Goal: Transaction & Acquisition: Purchase product/service

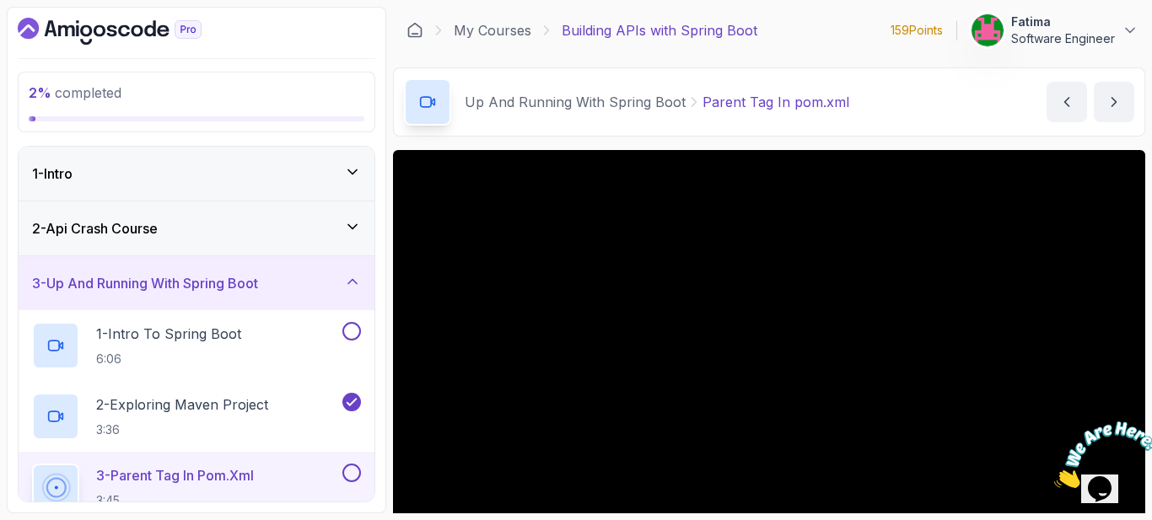
scroll to position [84, 0]
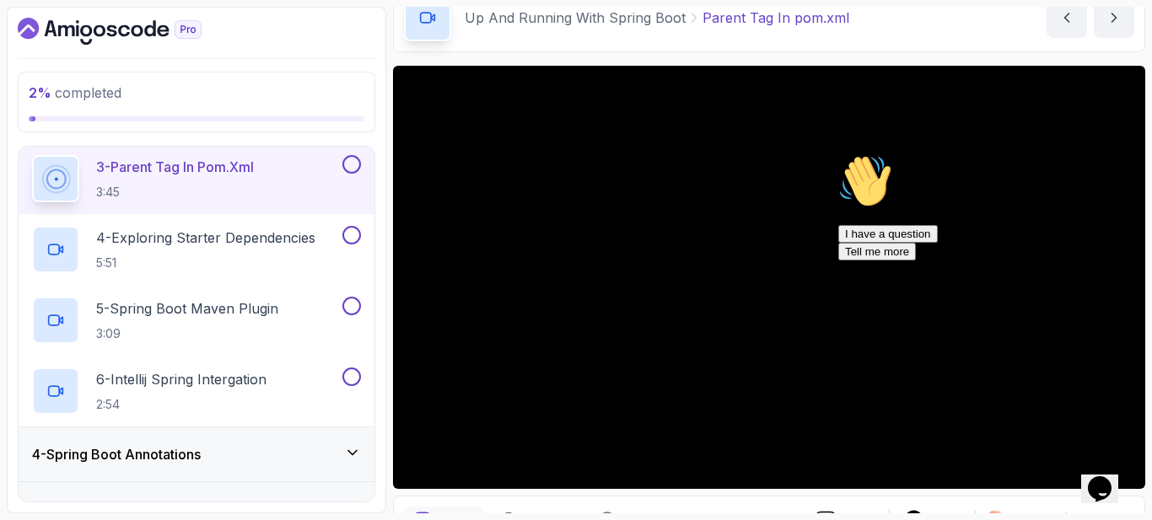
click at [838, 154] on icon "Chat attention grabber" at bounding box center [838, 154] width 0 height 0
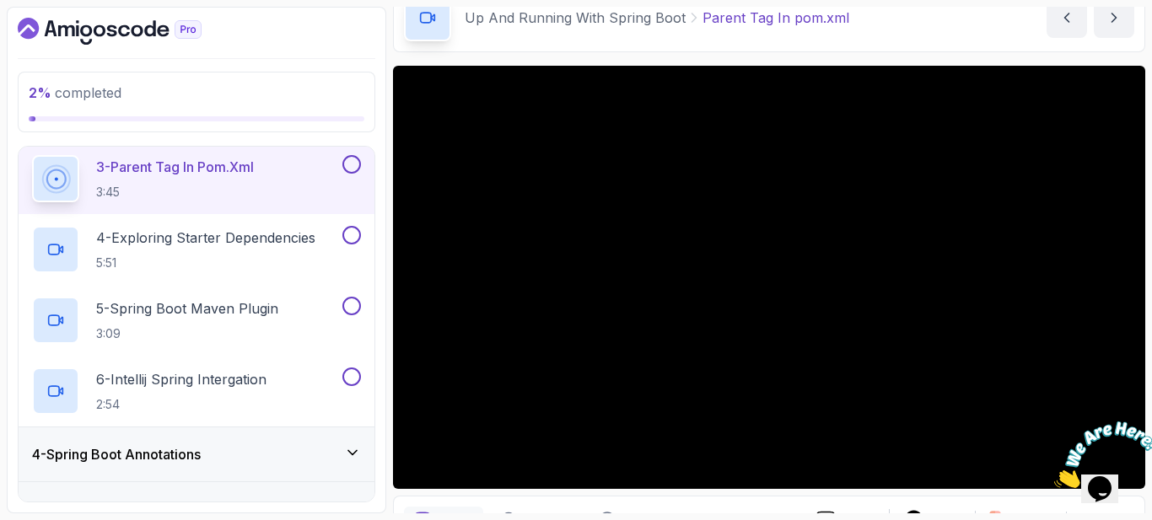
click at [1054, 476] on icon "Close" at bounding box center [1054, 483] width 0 height 14
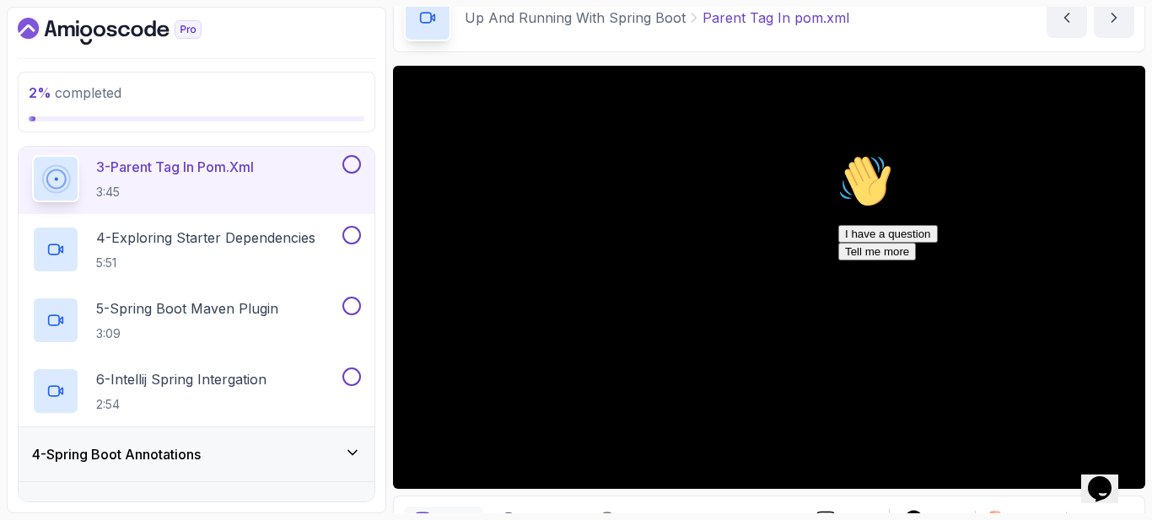
click at [838, 154] on icon "Chat attention grabber" at bounding box center [838, 154] width 0 height 0
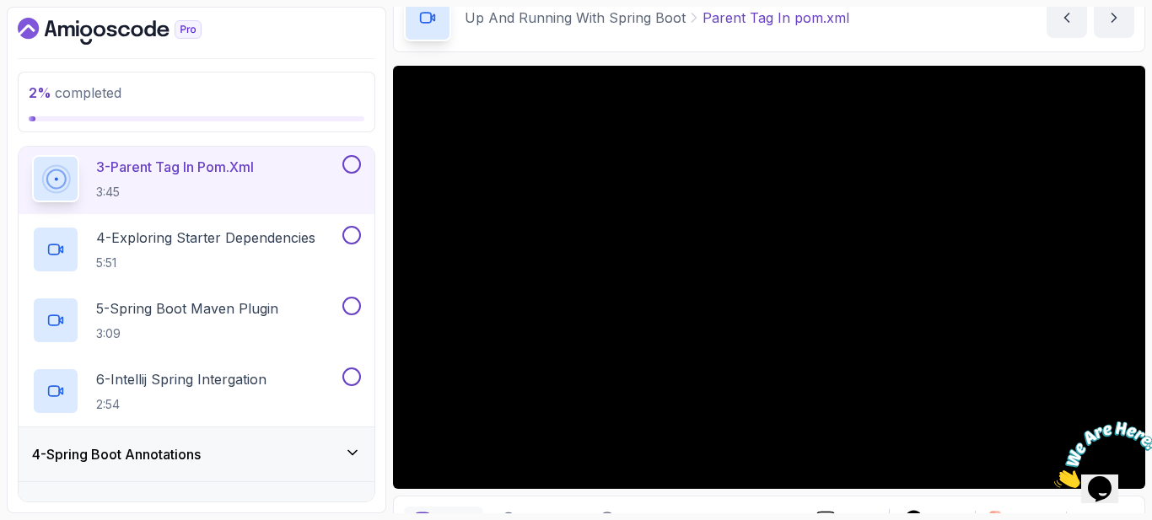
click at [1054, 476] on icon "Close" at bounding box center [1054, 483] width 0 height 14
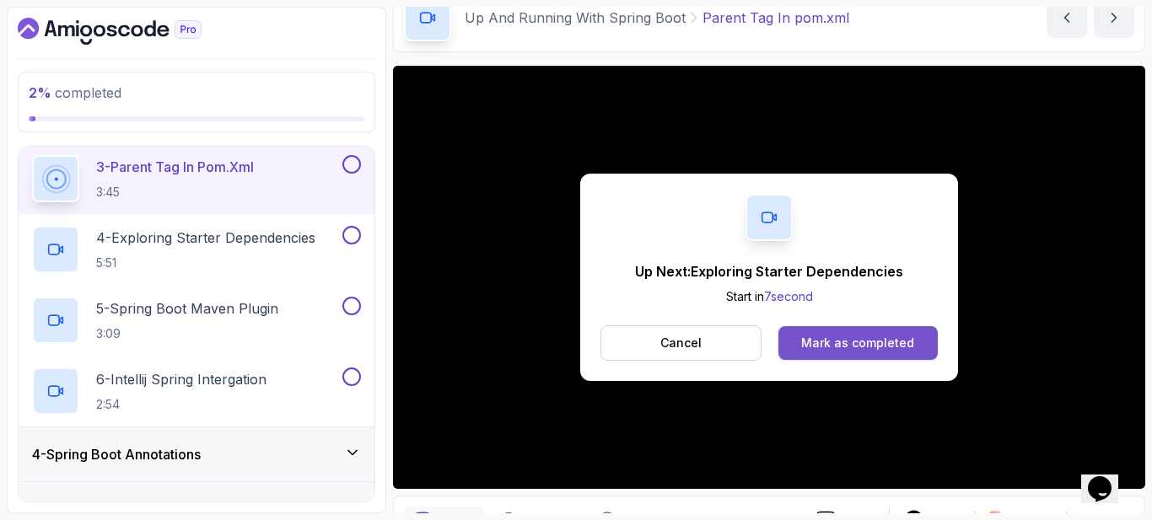
click at [830, 347] on div "Mark as completed" at bounding box center [857, 343] width 113 height 17
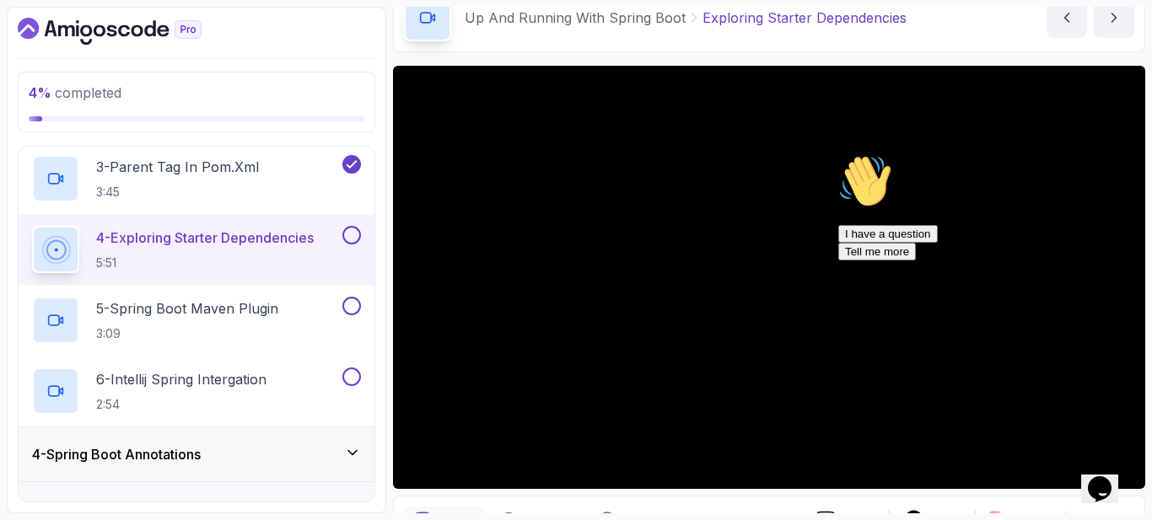
click at [1113, 154] on div "Chat attention grabber" at bounding box center [989, 154] width 303 height 0
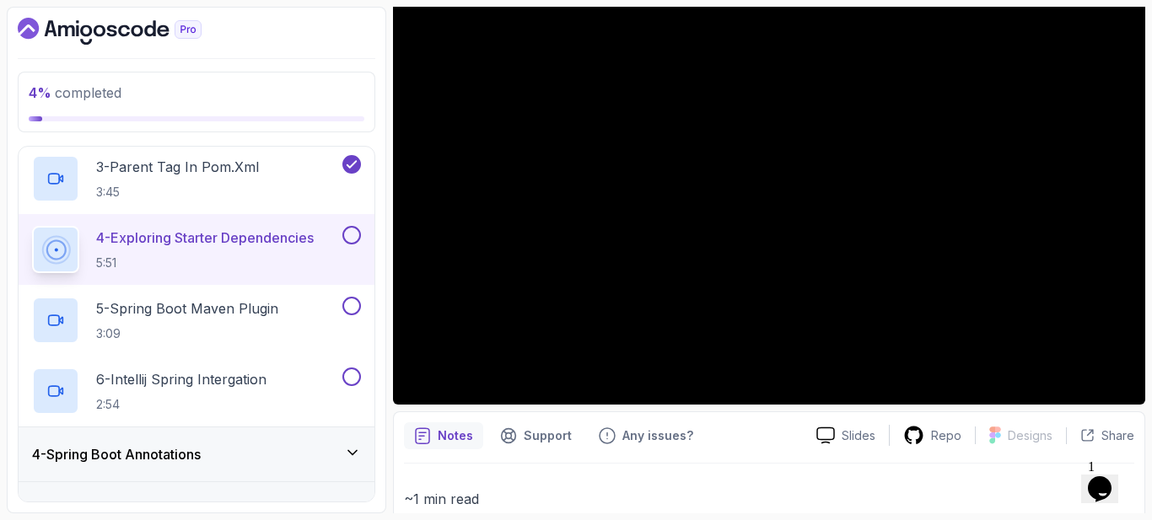
scroll to position [84, 0]
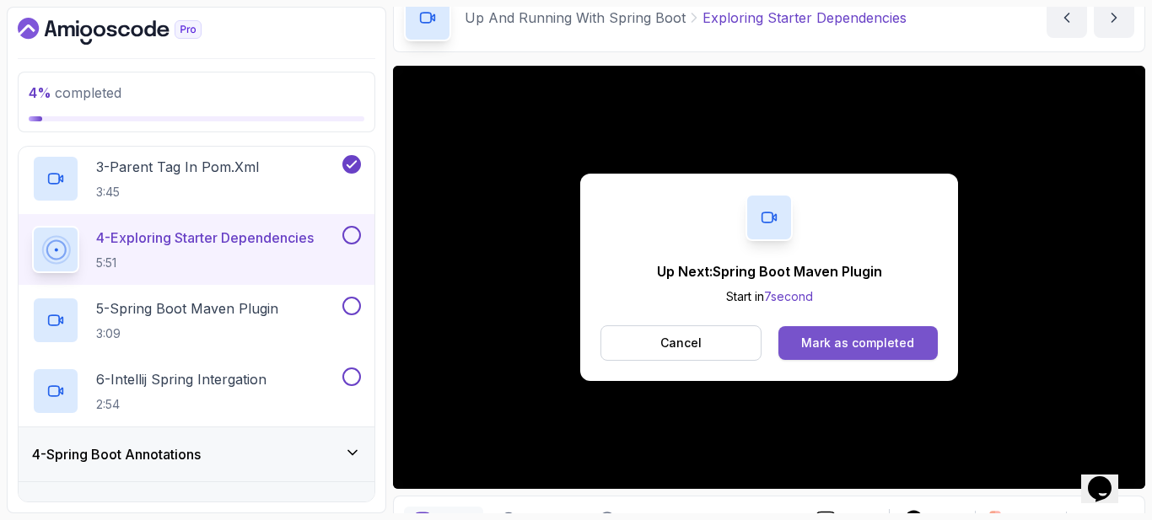
click at [848, 346] on div "Mark as completed" at bounding box center [857, 343] width 113 height 17
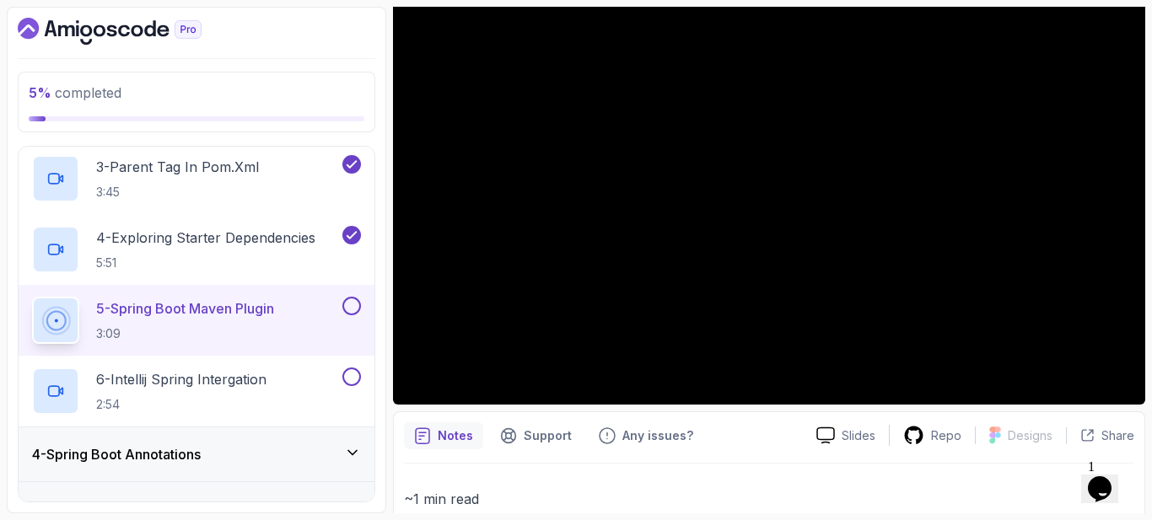
scroll to position [84, 0]
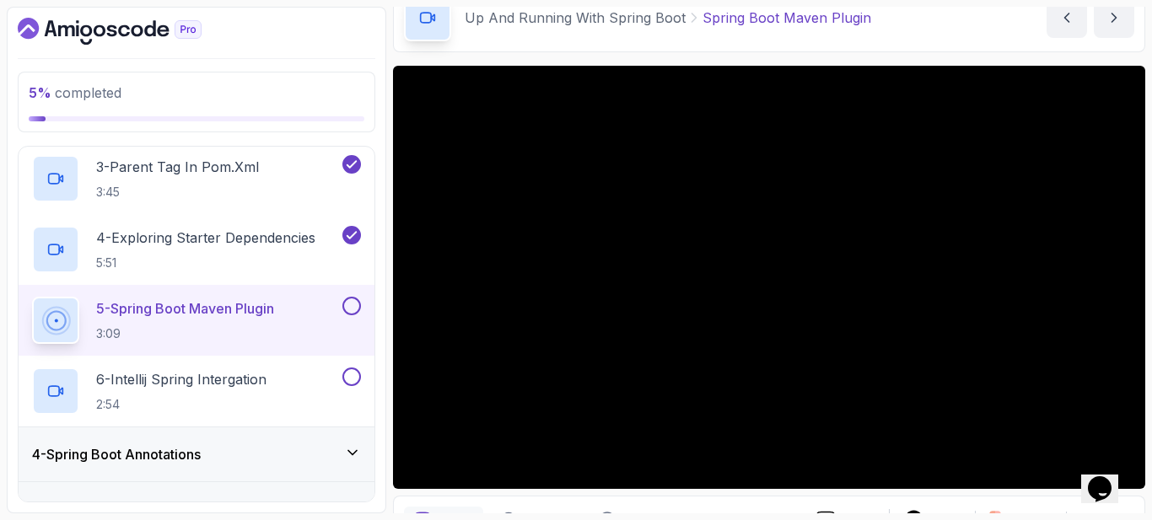
click at [352, 303] on button at bounding box center [351, 306] width 19 height 19
click at [297, 374] on div "6 - Intellij Spring Intergation 2:54" at bounding box center [185, 391] width 307 height 47
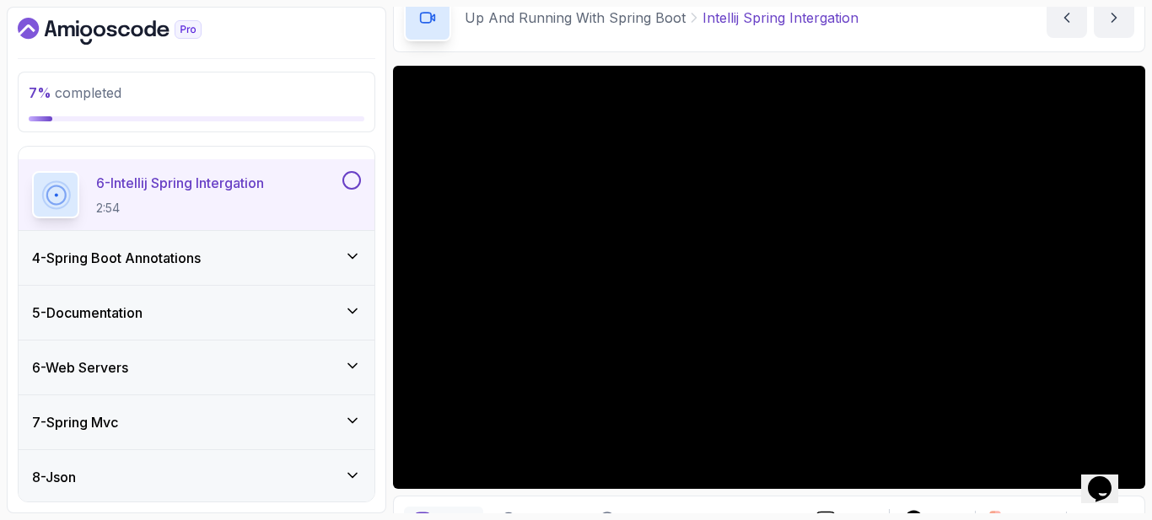
scroll to position [499, 0]
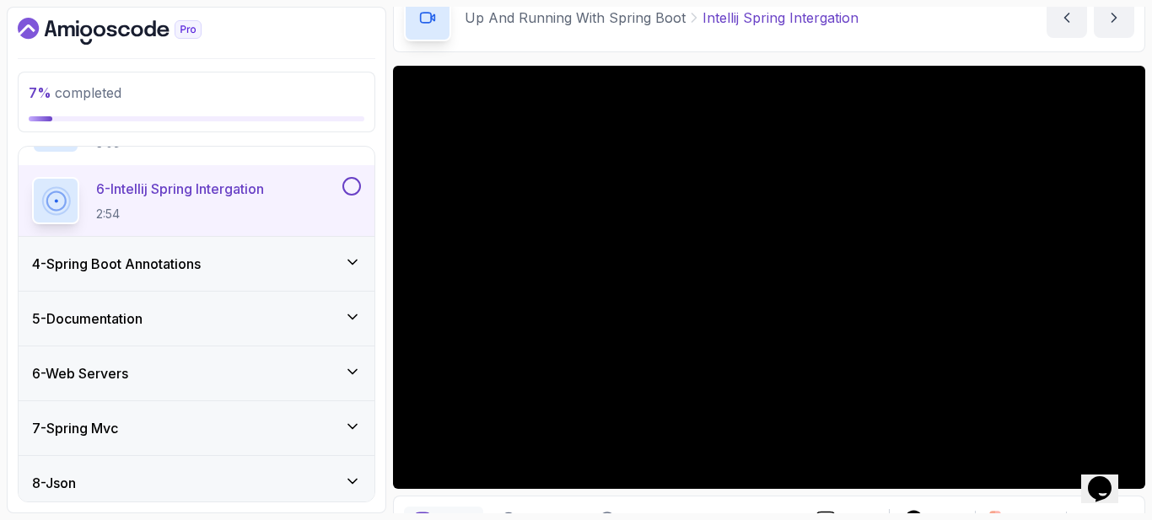
click at [326, 272] on div "4 - Spring Boot Annotations" at bounding box center [196, 264] width 329 height 20
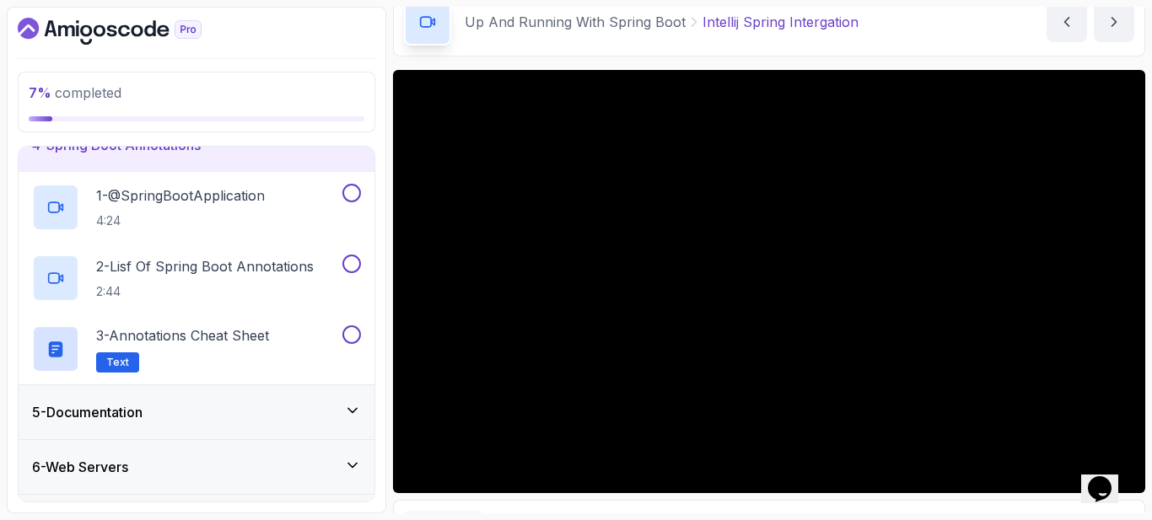
scroll to position [84, 0]
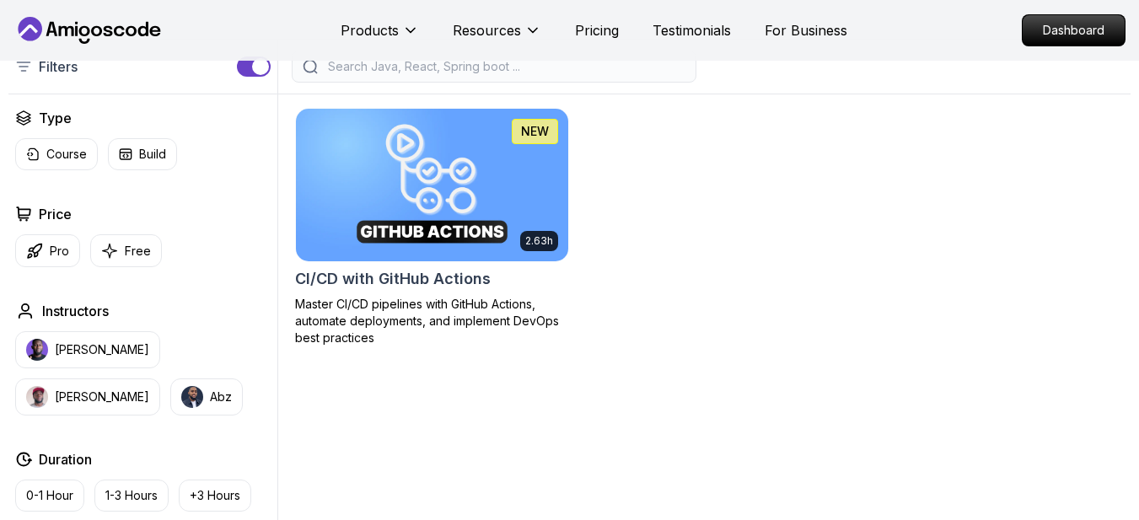
scroll to position [253, 0]
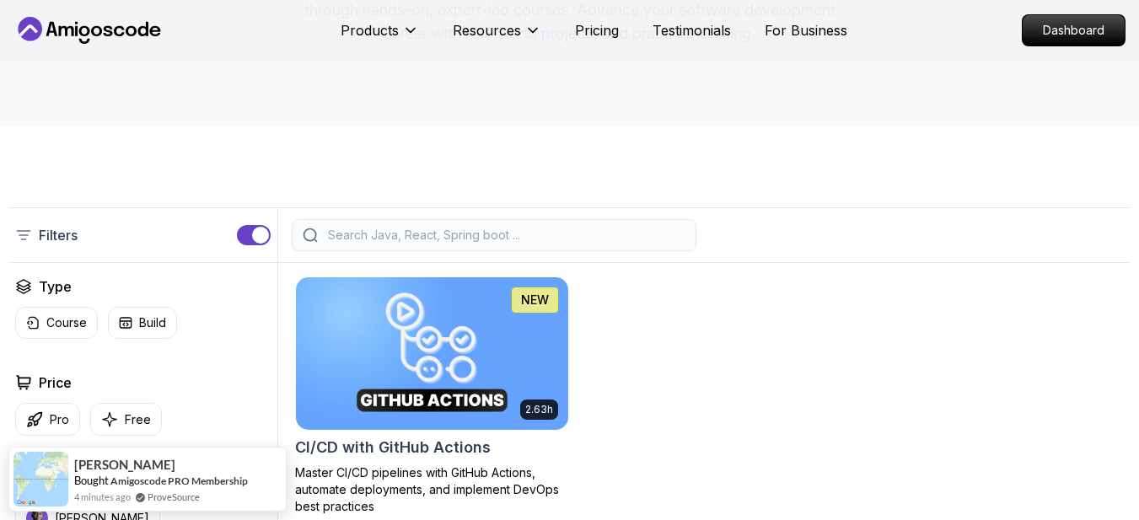
click at [609, 244] on input "search" at bounding box center [505, 235] width 361 height 17
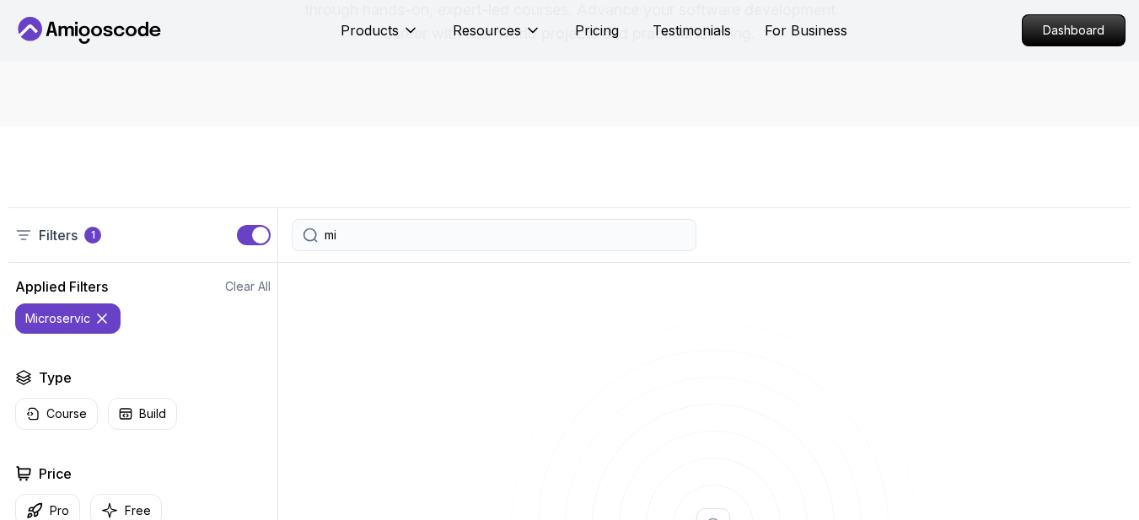
type input "m"
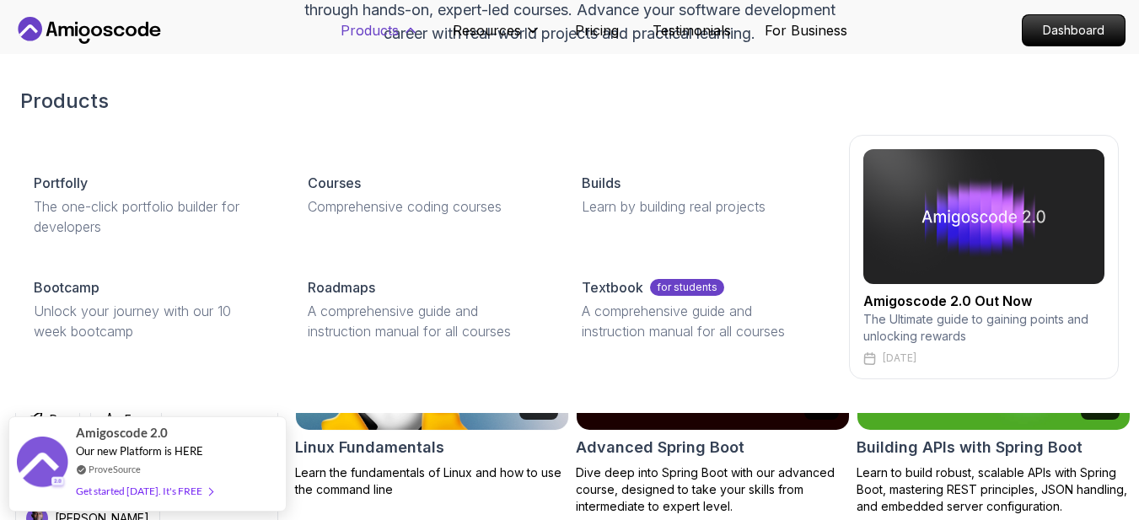
click at [382, 21] on p "Products" at bounding box center [370, 30] width 58 height 20
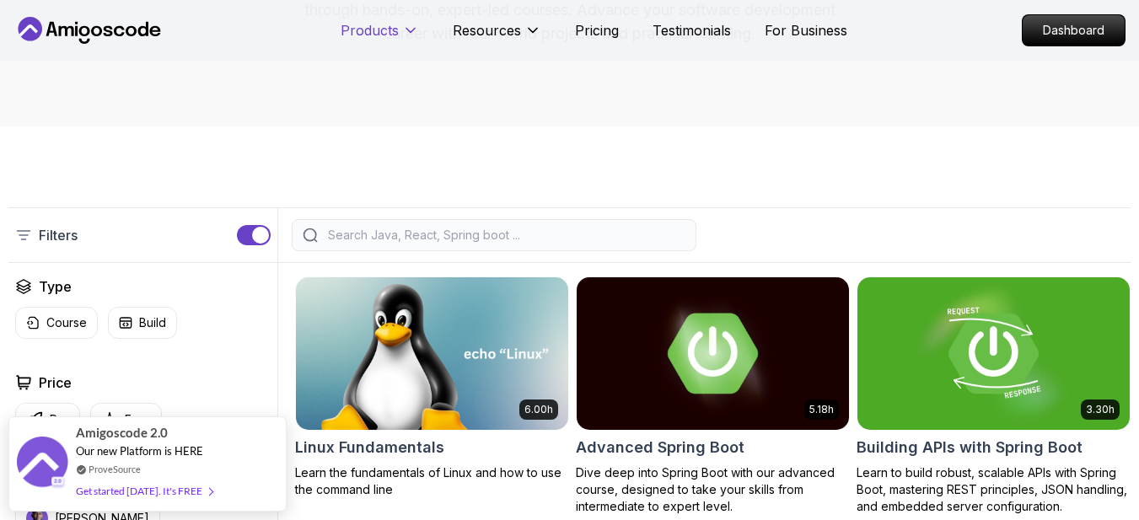
click at [382, 21] on p "Products" at bounding box center [370, 30] width 58 height 20
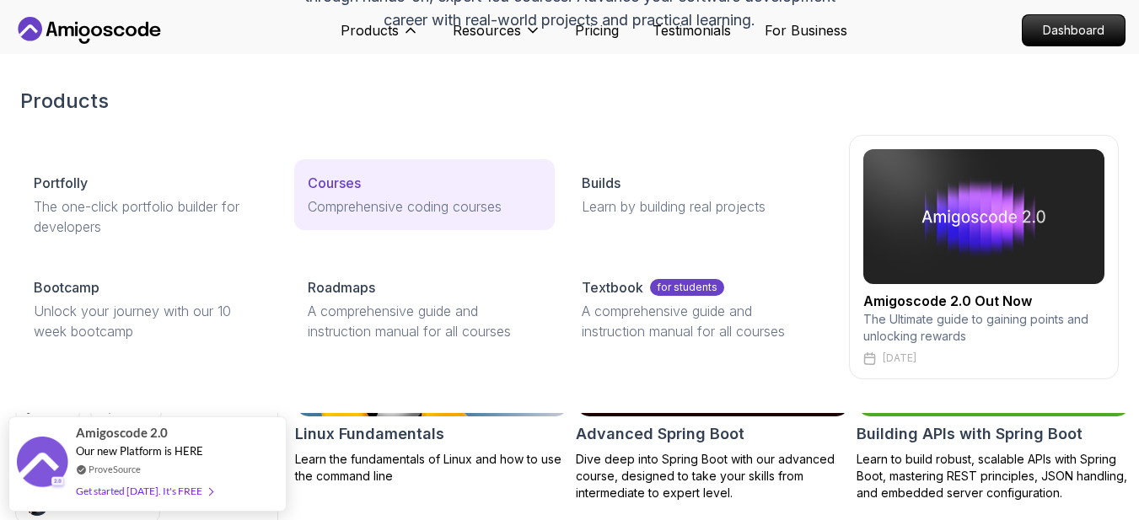
scroll to position [253, 0]
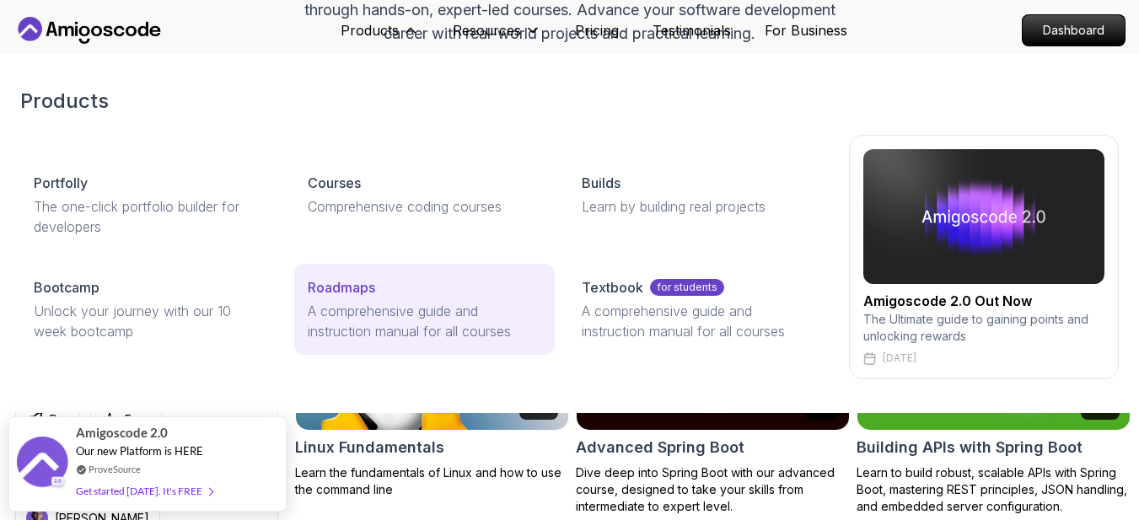
click at [333, 293] on p "Roadmaps" at bounding box center [341, 287] width 67 height 20
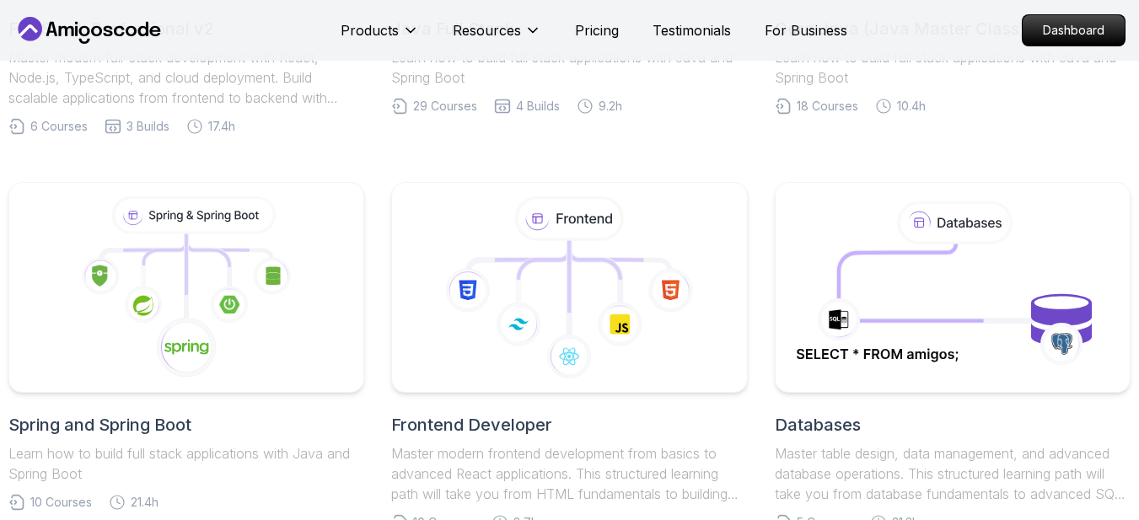
scroll to position [759, 0]
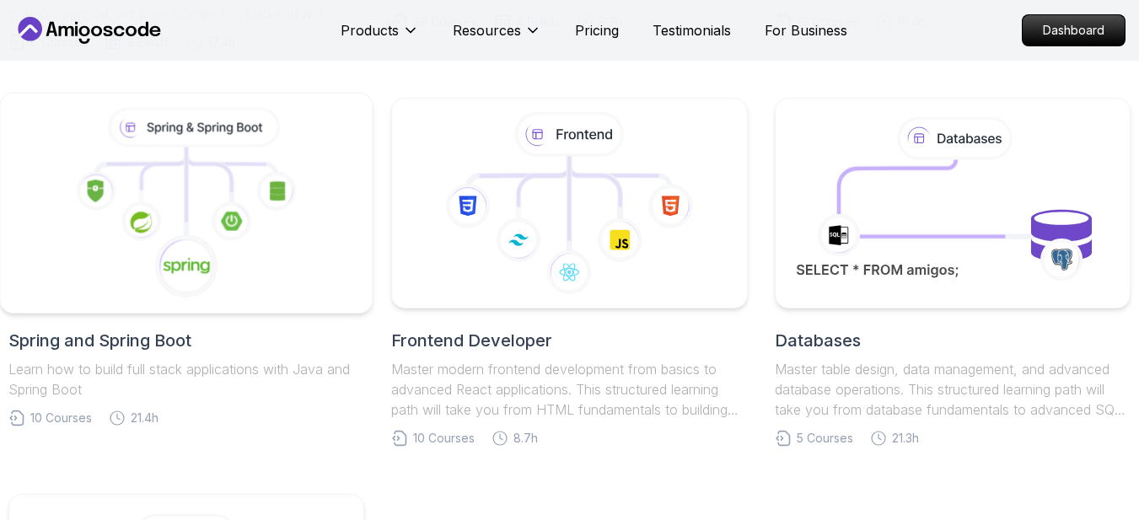
click at [142, 226] on image at bounding box center [141, 222] width 21 height 21
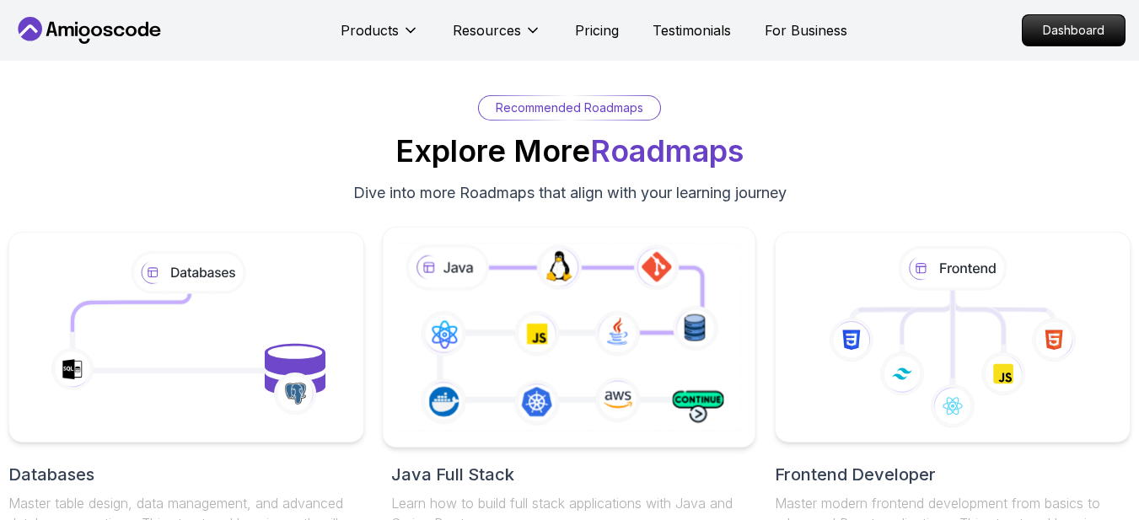
scroll to position [6154, 0]
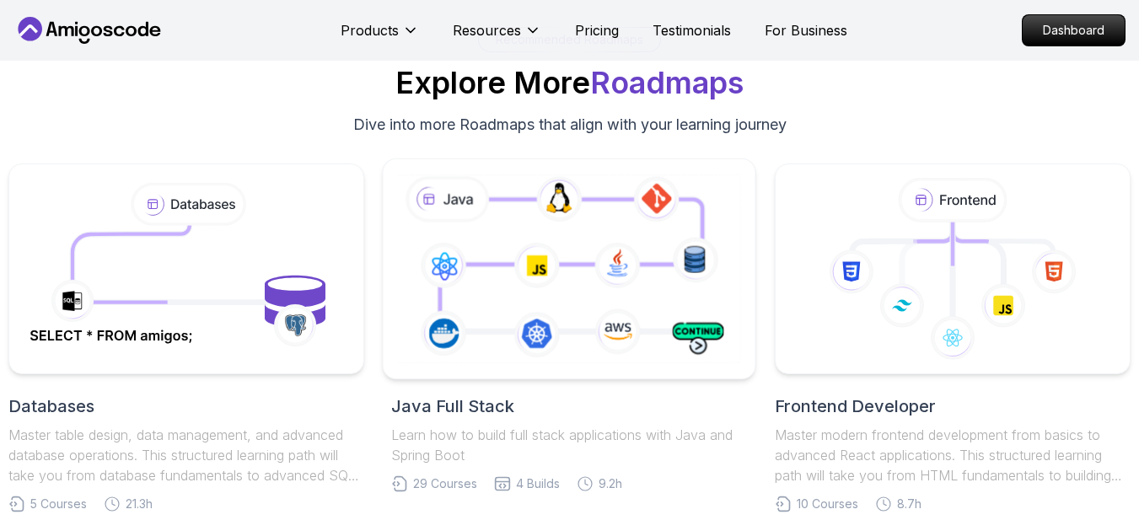
click at [703, 327] on icon at bounding box center [570, 269] width 352 height 196
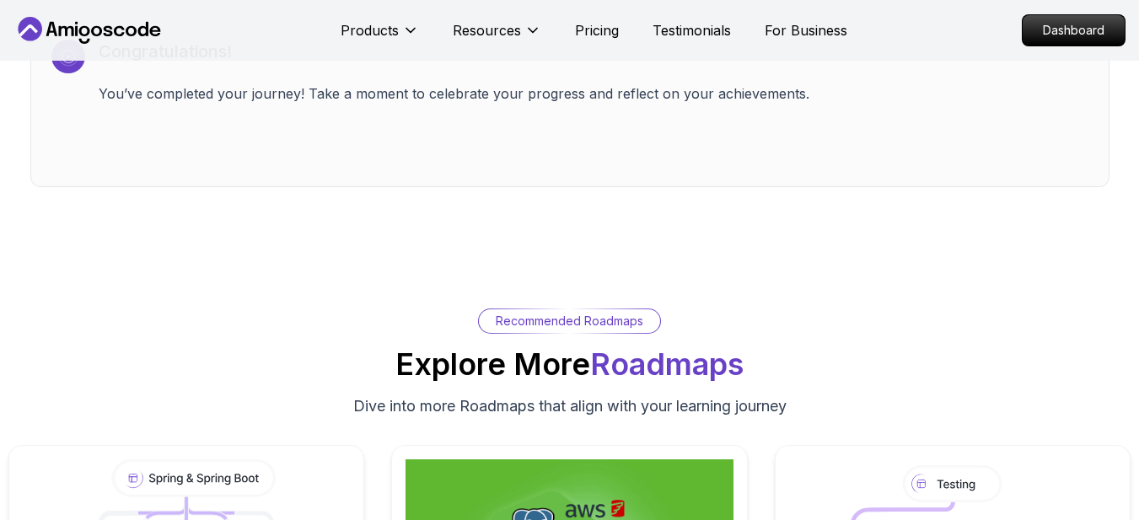
scroll to position [11465, 0]
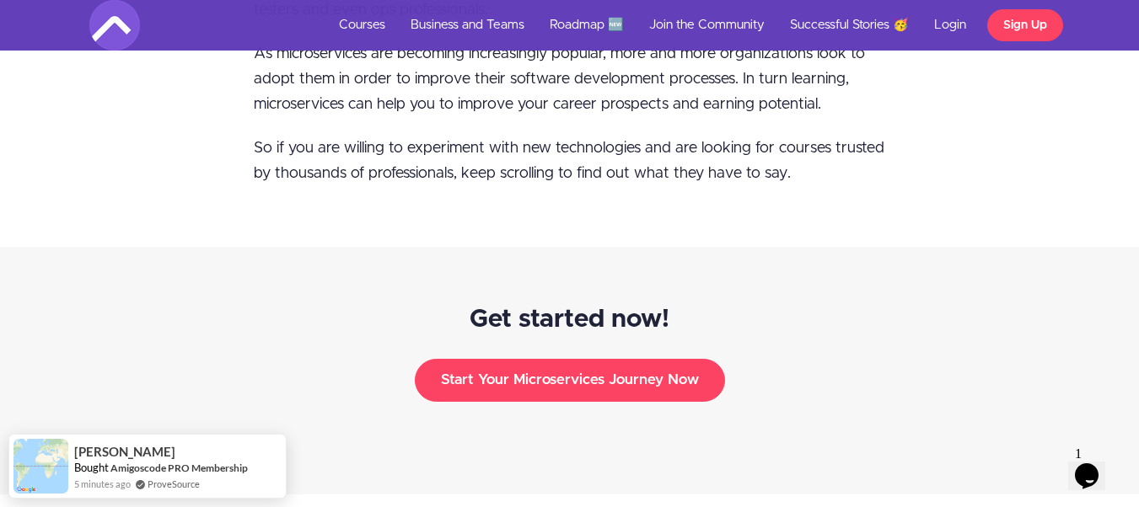
scroll to position [1770, 0]
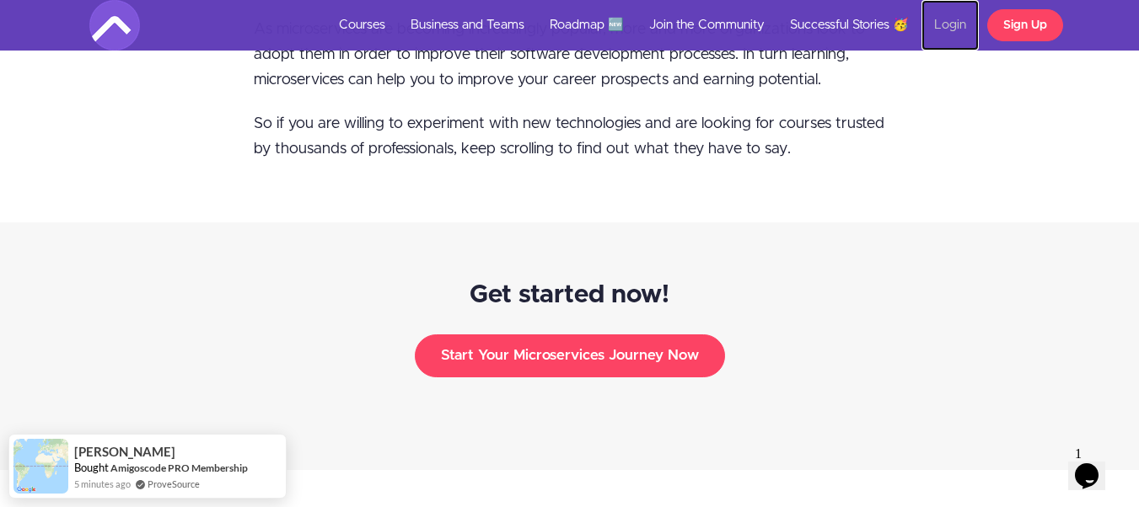
click at [953, 19] on link "Login" at bounding box center [949, 25] width 57 height 51
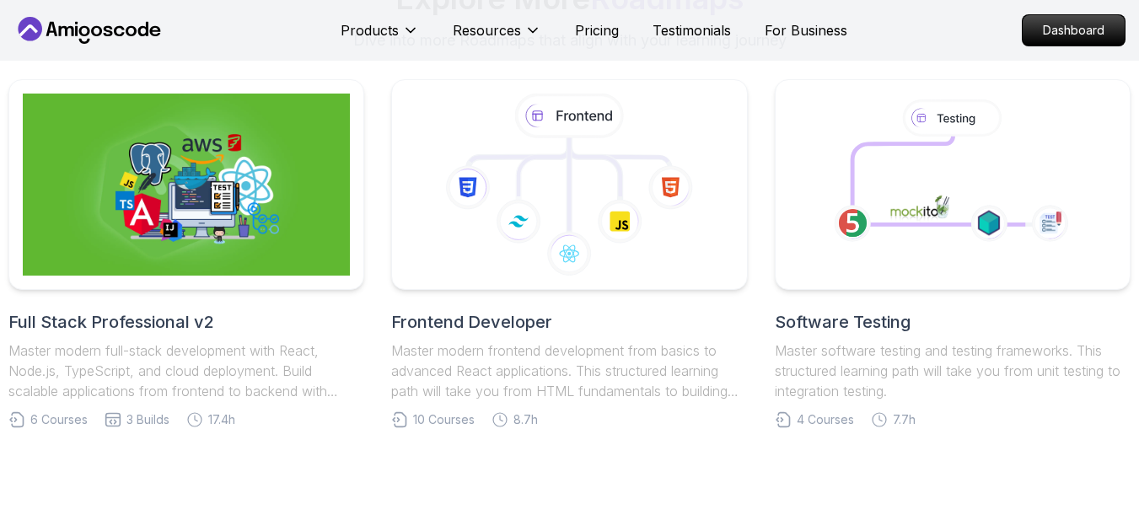
click at [106, 23] on icon at bounding box center [89, 30] width 152 height 27
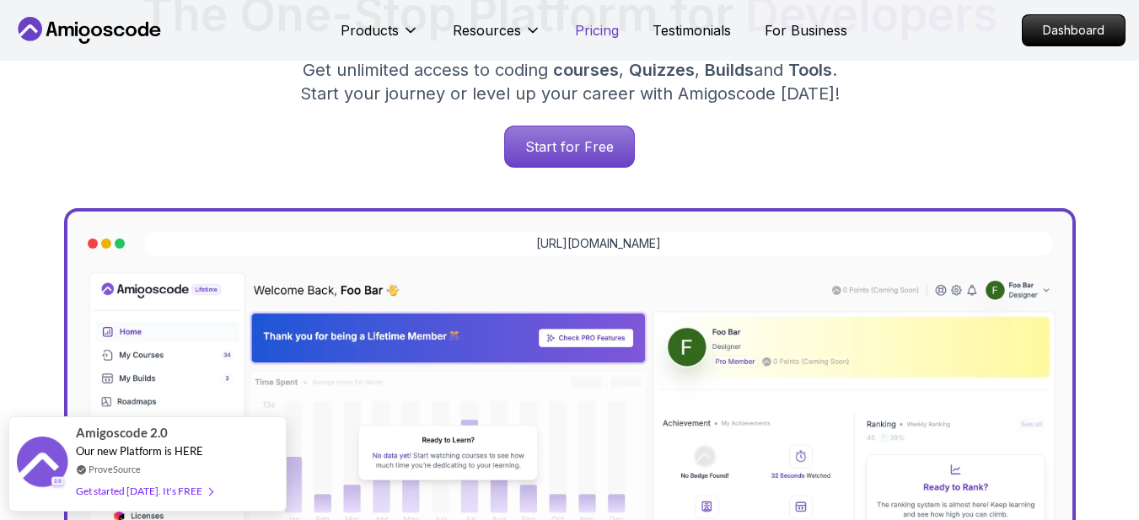
click at [611, 31] on p "Pricing" at bounding box center [597, 30] width 44 height 20
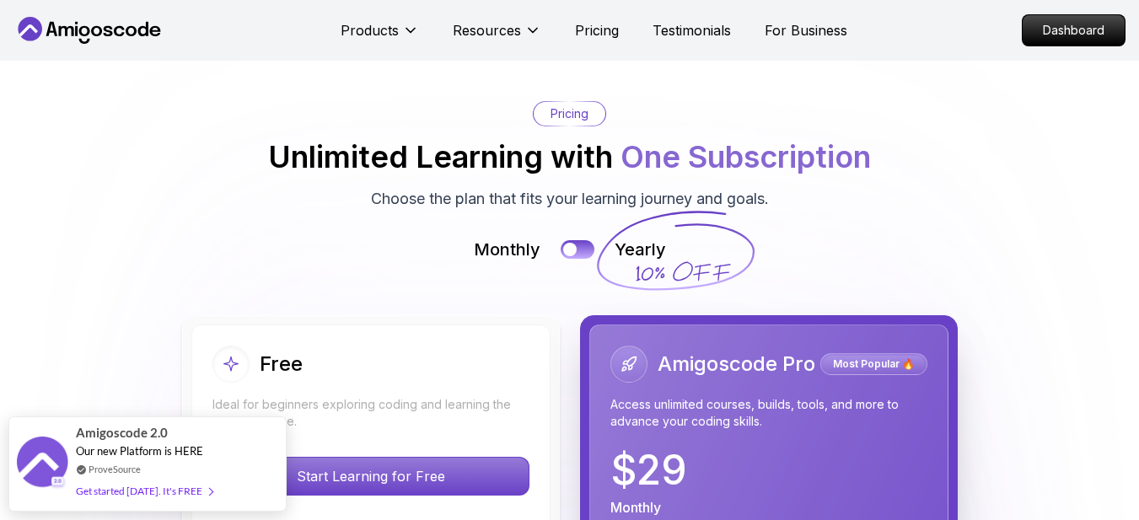
scroll to position [3846, 0]
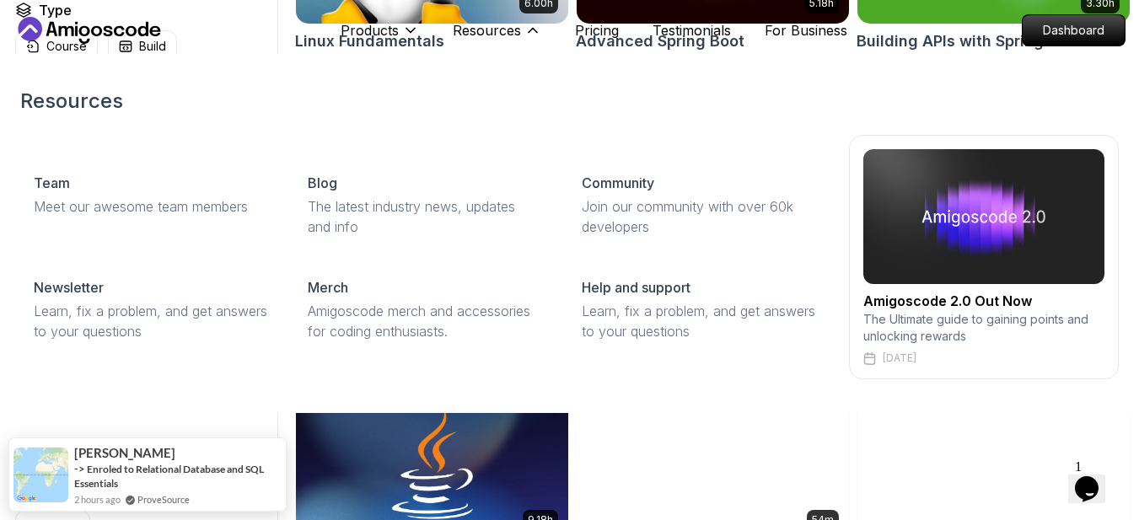
scroll to position [674, 0]
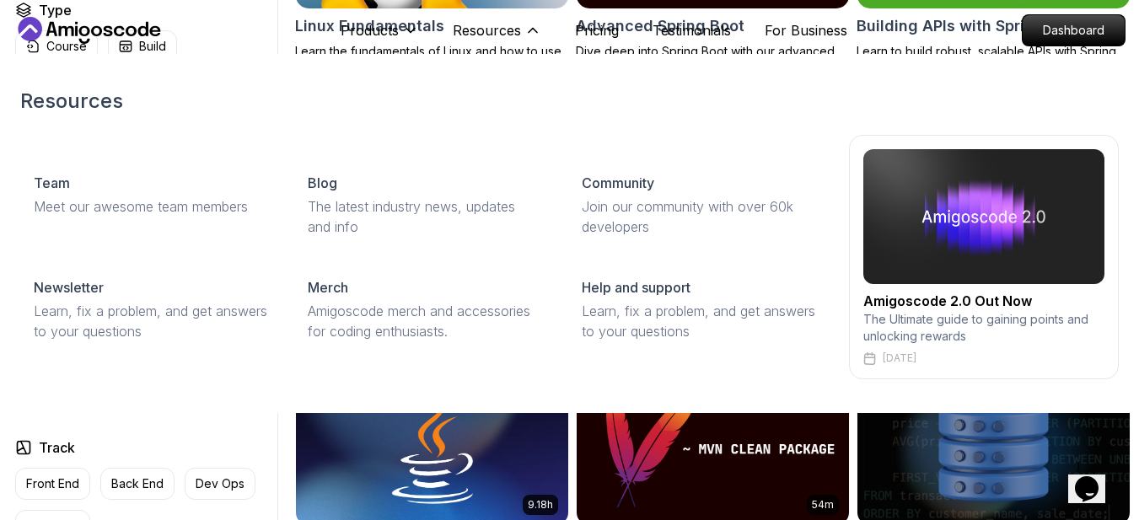
click at [1010, 303] on h2 "Amigoscode 2.0 Out Now" at bounding box center [983, 301] width 241 height 20
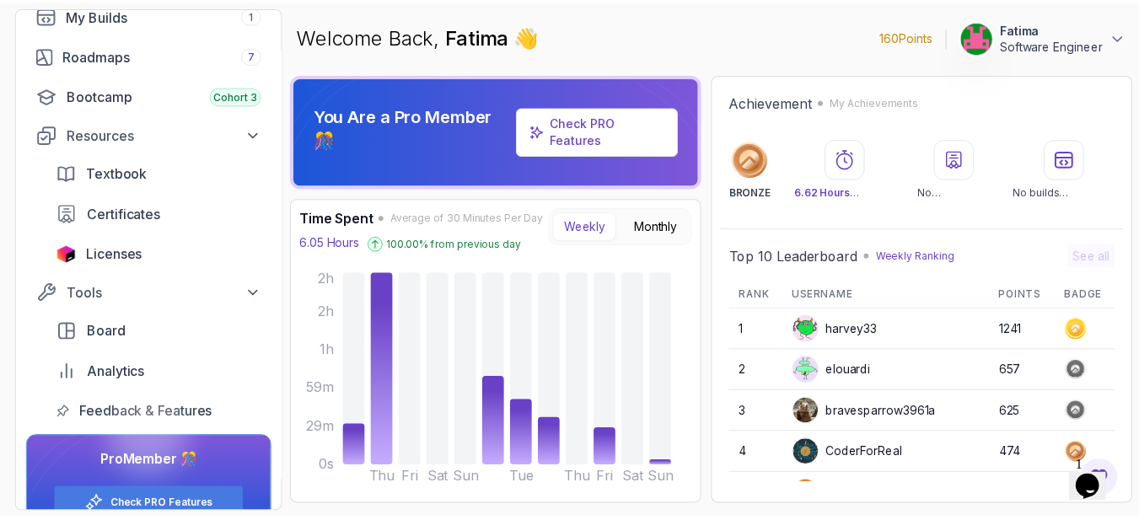
scroll to position [210, 0]
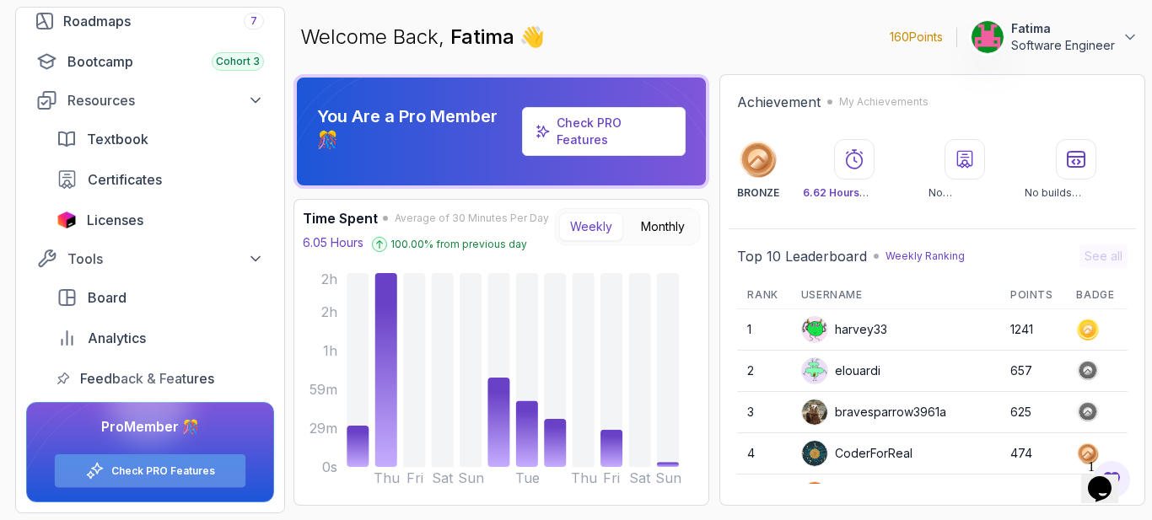
click at [169, 484] on div "Check PRO Features" at bounding box center [150, 470] width 191 height 33
click at [599, 127] on link "Check PRO Features" at bounding box center [588, 130] width 65 height 31
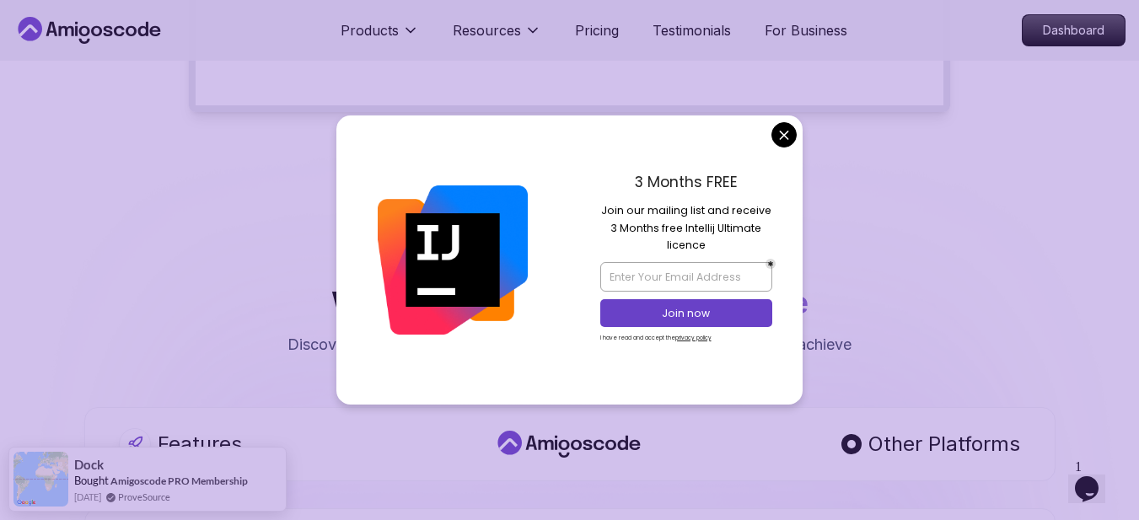
scroll to position [590, 0]
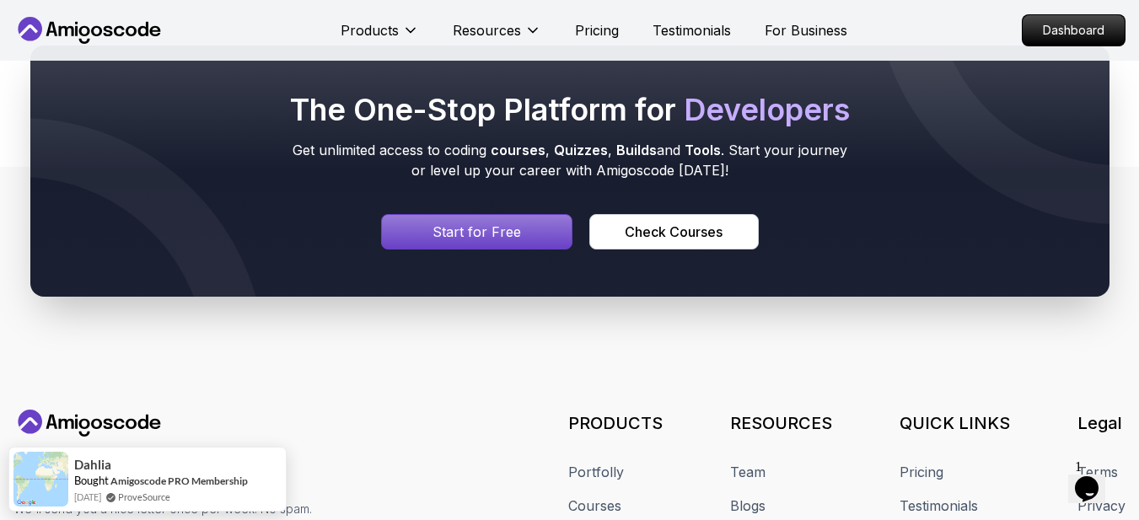
scroll to position [4160, 0]
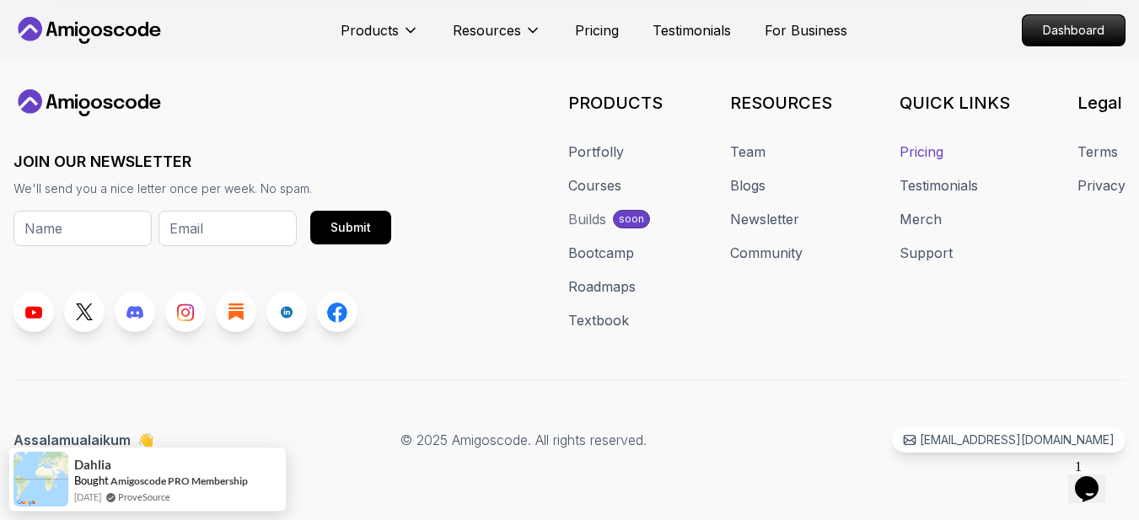
click at [921, 158] on link "Pricing" at bounding box center [921, 152] width 44 height 20
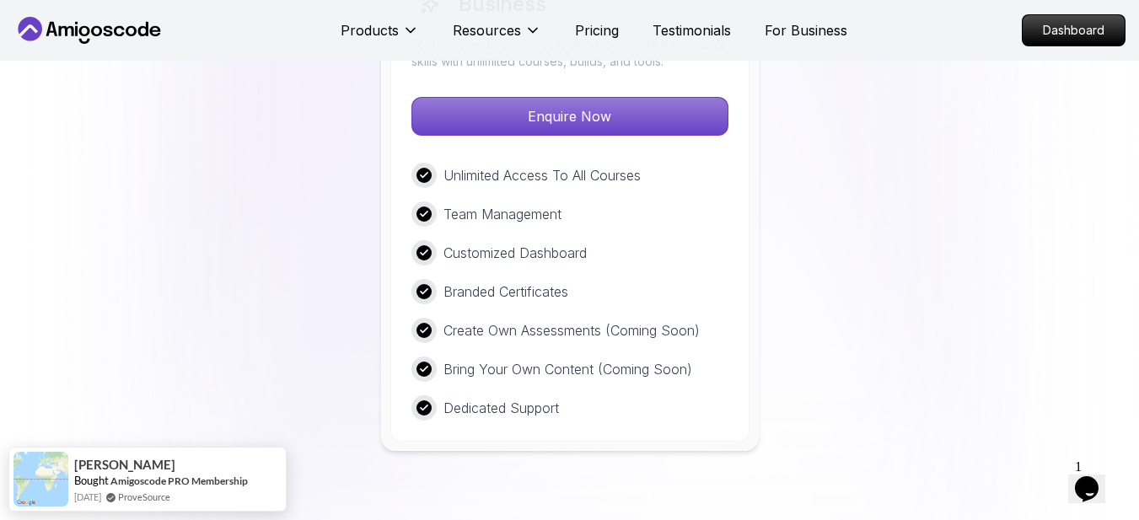
scroll to position [4762, 0]
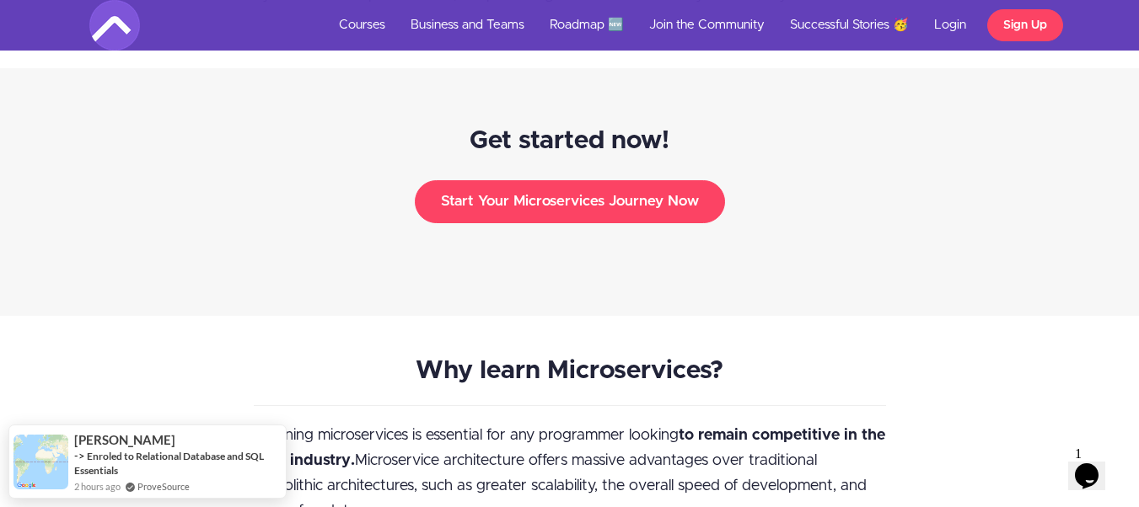
scroll to position [1939, 0]
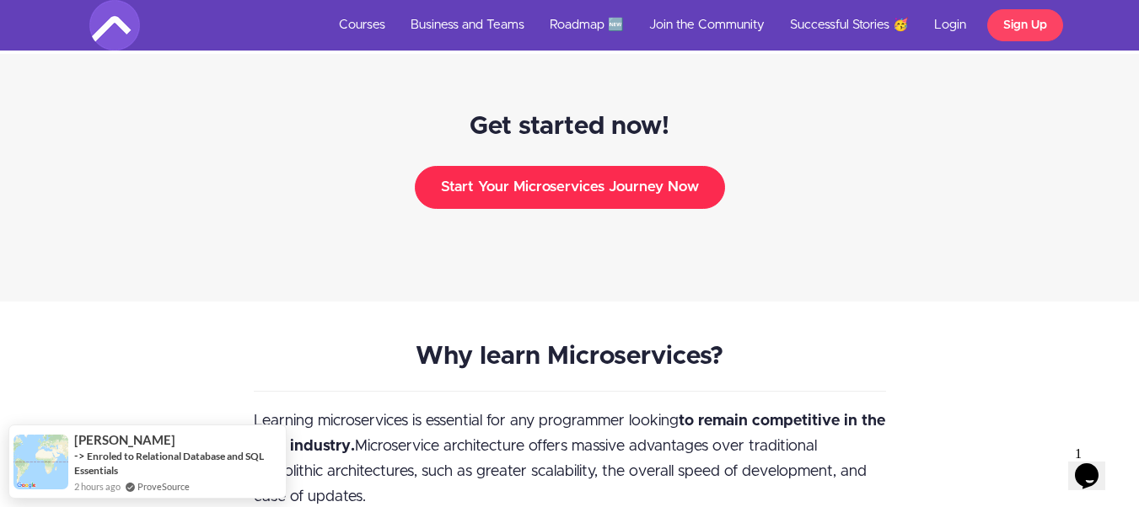
click at [577, 169] on button "Start Your Microservices Journey Now" at bounding box center [570, 187] width 310 height 42
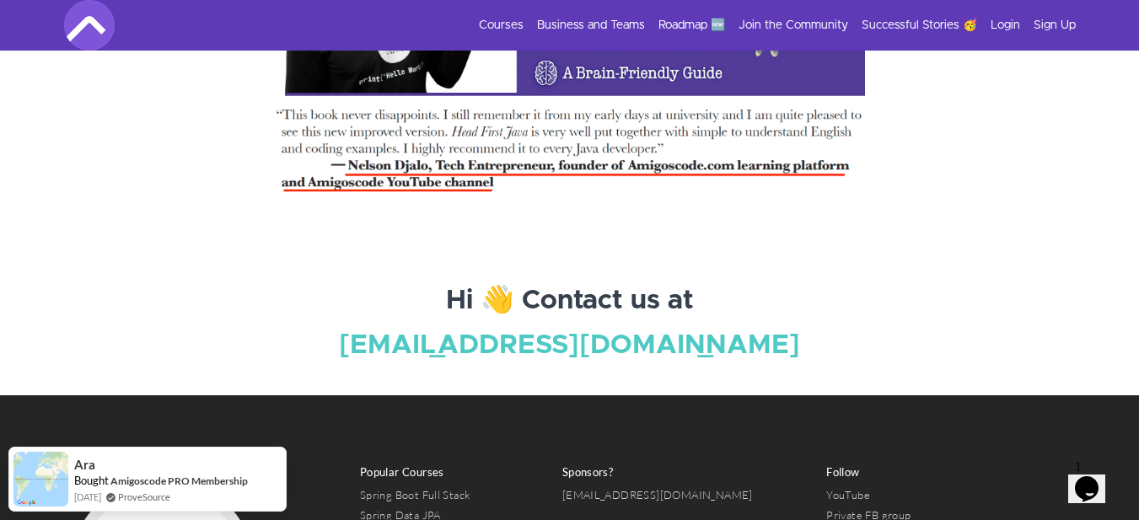
scroll to position [6238, 0]
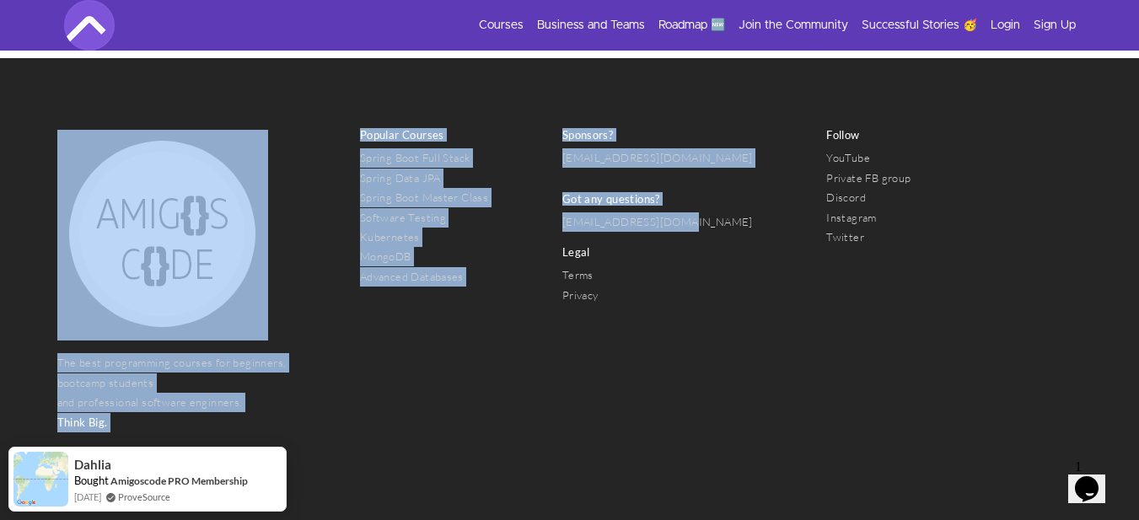
drag, startPoint x: 551, startPoint y: 218, endPoint x: 680, endPoint y: 216, distance: 129.0
click at [680, 216] on nav "The best programming courses for beginners, bootcamp students and professional …" at bounding box center [569, 281] width 1025 height 303
click at [682, 214] on p "[EMAIL_ADDRESS][DOMAIN_NAME]" at bounding box center [657, 221] width 191 height 19
drag, startPoint x: 685, startPoint y: 210, endPoint x: 569, endPoint y: 212, distance: 116.3
click at [569, 212] on nav "The best programming courses for beginners, bootcamp students and professional …" at bounding box center [569, 281] width 1025 height 303
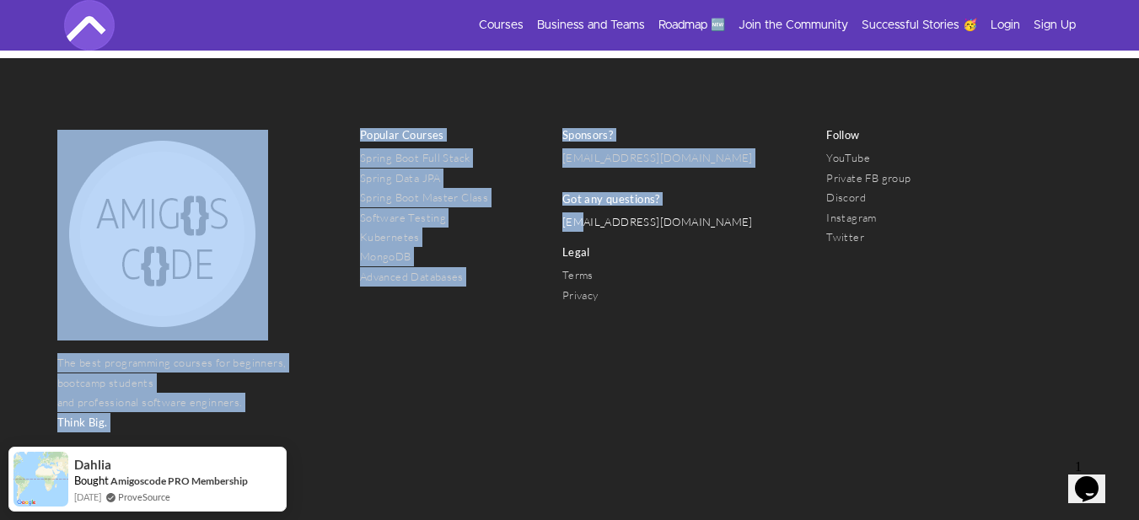
click at [569, 215] on link "[EMAIL_ADDRESS][DOMAIN_NAME]" at bounding box center [657, 221] width 191 height 13
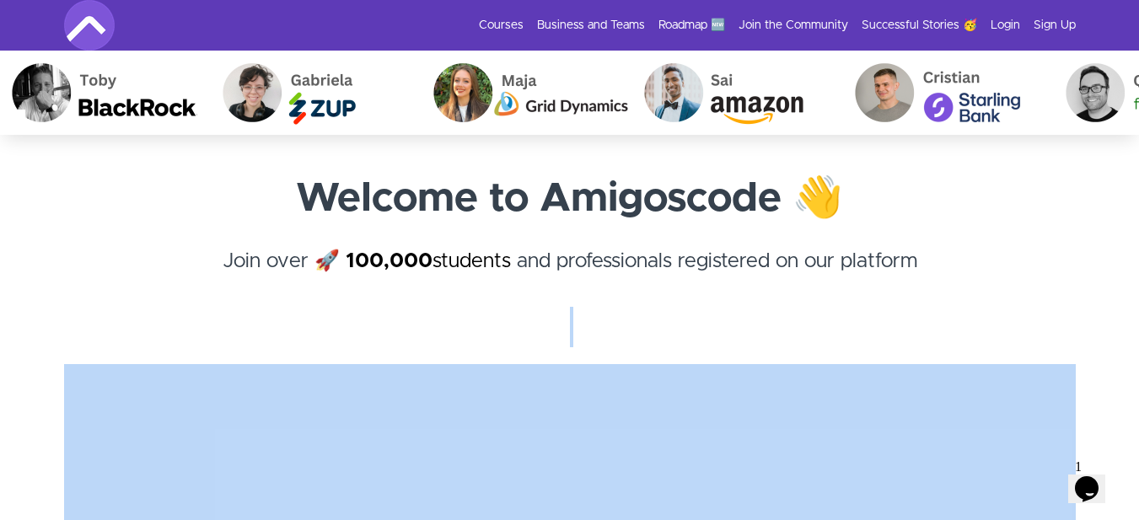
drag, startPoint x: 569, startPoint y: 212, endPoint x: 572, endPoint y: 314, distance: 102.9
click at [572, 314] on div "Welcome to Amigoscode 👋 Join over 🚀 100,000 students and professionals register…" at bounding box center [570, 258] width 1012 height 179
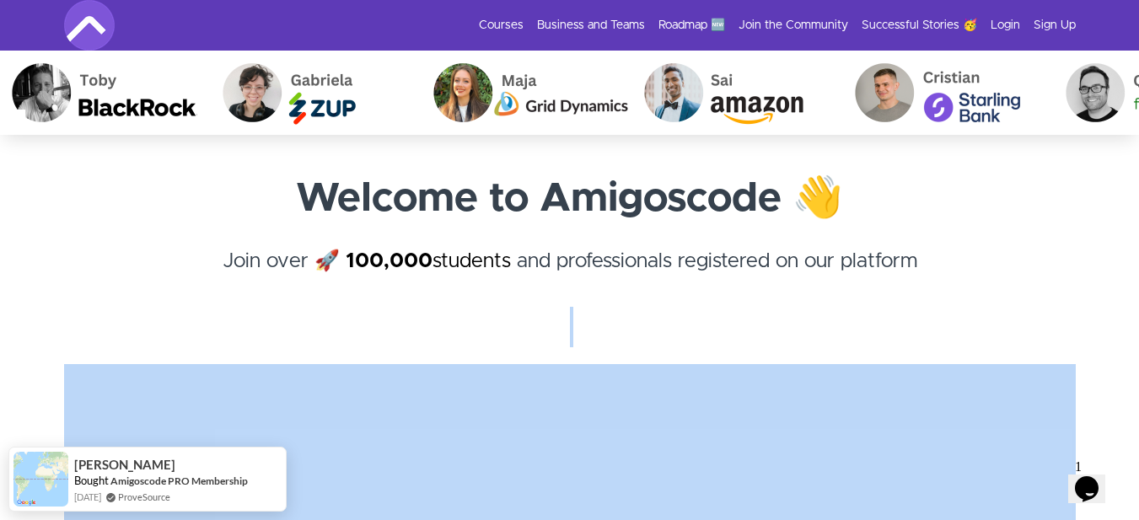
click at [572, 313] on p at bounding box center [570, 327] width 1012 height 40
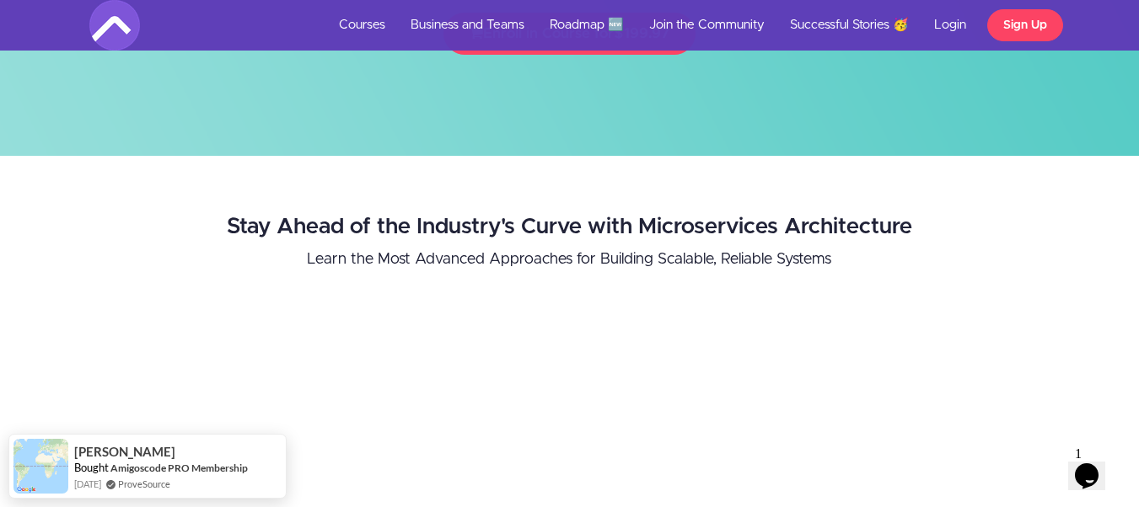
scroll to position [84, 0]
